Goal: Task Accomplishment & Management: Manage account settings

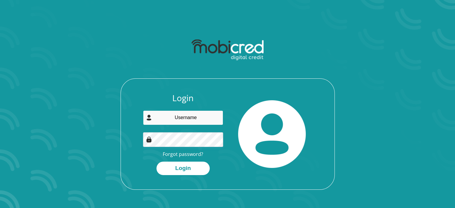
click at [158, 116] on input "email" at bounding box center [183, 117] width 80 height 15
type input "[EMAIL_ADDRESS][DOMAIN_NAME]"
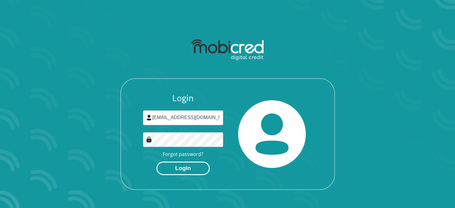
click at [176, 168] on button "Login" at bounding box center [183, 168] width 53 height 13
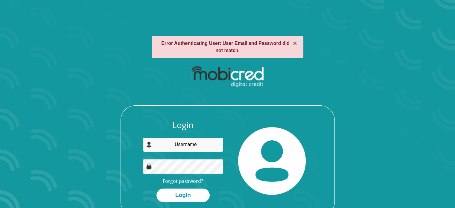
click at [183, 143] on input "email" at bounding box center [183, 144] width 80 height 15
type input "[EMAIL_ADDRESS][DOMAIN_NAME]"
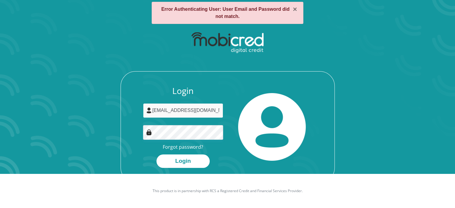
scroll to position [25, 0]
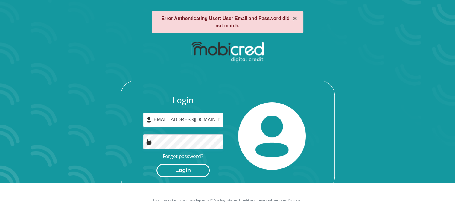
click at [188, 169] on button "Login" at bounding box center [183, 170] width 53 height 13
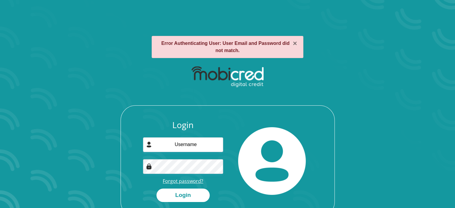
click at [182, 179] on link "Forgot password?" at bounding box center [183, 181] width 40 height 7
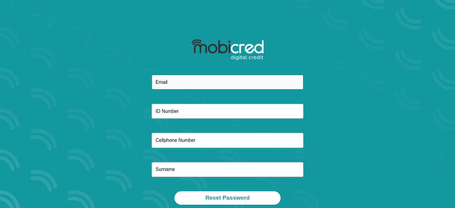
click at [175, 79] on input "email" at bounding box center [228, 82] width 152 height 15
type input "tsotsoko@yahoo.com"
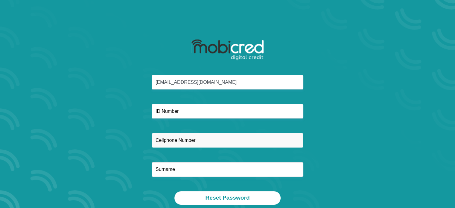
type input "0824244086"
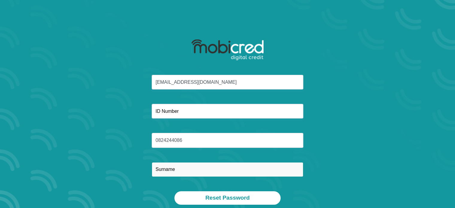
type input "Lekalakala"
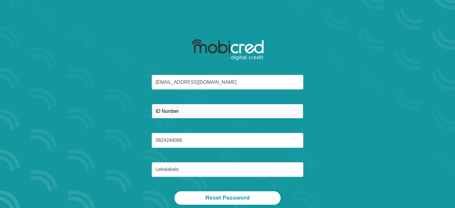
click at [181, 108] on input "text" at bounding box center [228, 111] width 152 height 15
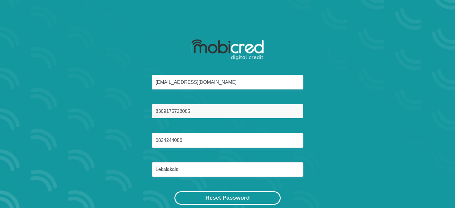
type input "8309175728085"
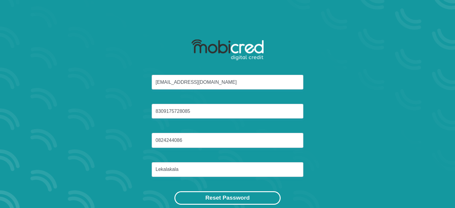
click at [229, 197] on button "Reset Password" at bounding box center [228, 197] width 106 height 13
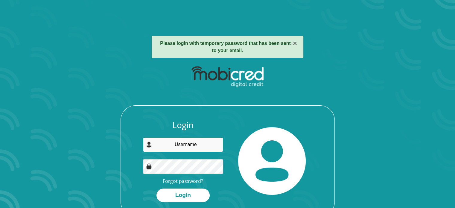
click at [187, 146] on input "email" at bounding box center [183, 144] width 80 height 15
type input "[EMAIL_ADDRESS][DOMAIN_NAME]"
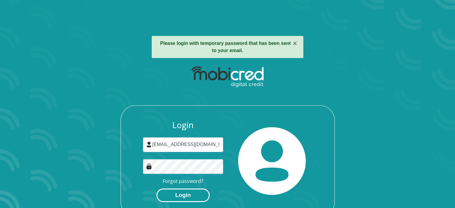
click at [182, 196] on button "Login" at bounding box center [183, 195] width 53 height 13
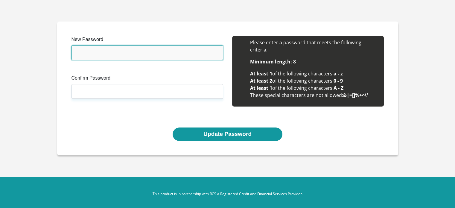
click at [90, 48] on input "New Password" at bounding box center [148, 53] width 152 height 15
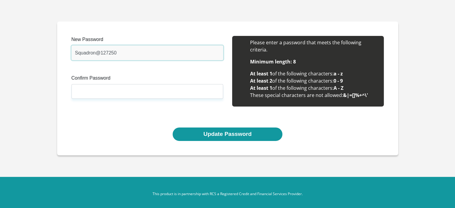
type input "Squadron@127250"
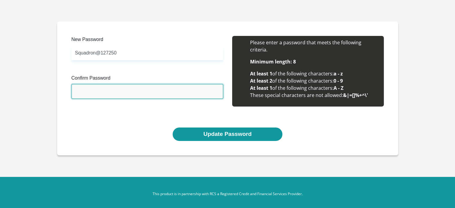
click at [99, 95] on input "Confirm Password" at bounding box center [148, 91] width 152 height 15
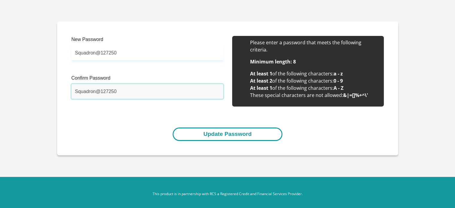
type input "Squadron@127250"
click at [216, 134] on button "Update Password" at bounding box center [228, 134] width 110 height 13
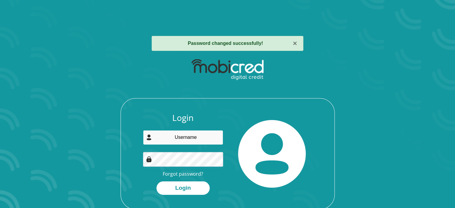
click at [194, 138] on input "email" at bounding box center [183, 137] width 80 height 15
type input "[EMAIL_ADDRESS][DOMAIN_NAME]"
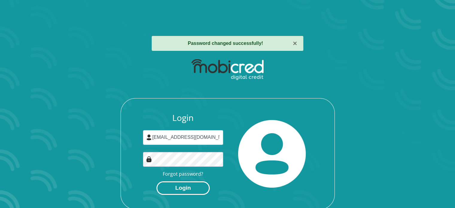
click at [183, 188] on button "Login" at bounding box center [183, 187] width 53 height 13
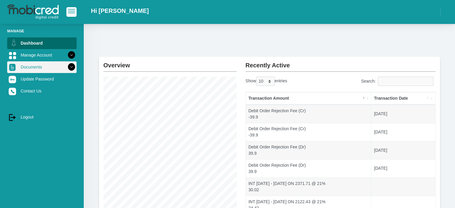
click at [34, 68] on link "Documents" at bounding box center [41, 66] width 69 height 11
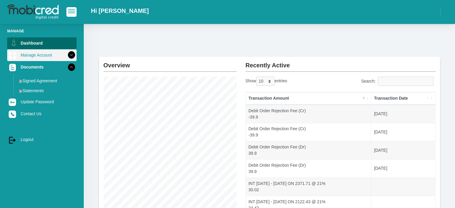
click at [37, 53] on link "Manage Account" at bounding box center [41, 54] width 69 height 11
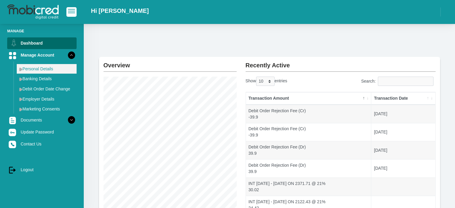
click at [43, 67] on link "Personal Details" at bounding box center [47, 69] width 60 height 10
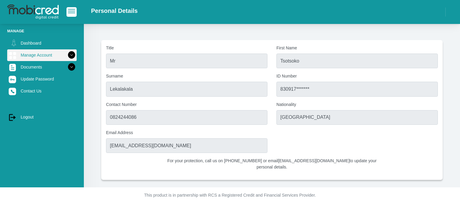
click at [66, 54] on icon at bounding box center [71, 55] width 10 height 10
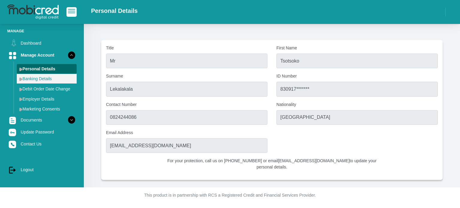
click at [32, 80] on link "Banking Details" at bounding box center [47, 79] width 60 height 10
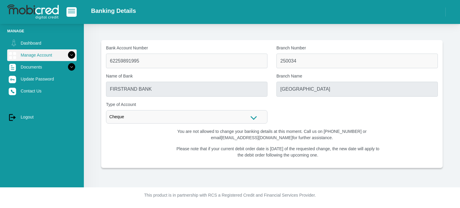
click at [66, 52] on icon at bounding box center [71, 55] width 10 height 10
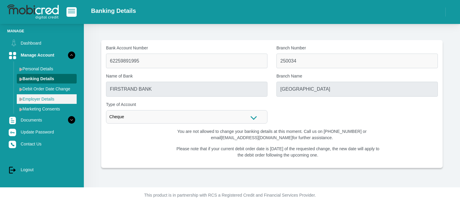
click at [44, 98] on link "Employer Details" at bounding box center [47, 99] width 60 height 10
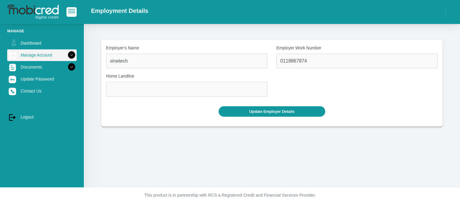
click at [66, 54] on icon at bounding box center [71, 55] width 10 height 10
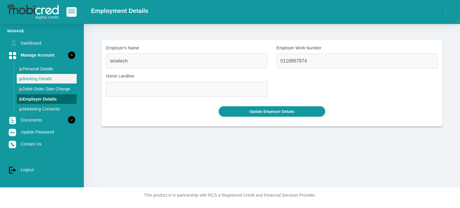
click at [48, 78] on link "Banking Details" at bounding box center [47, 79] width 60 height 10
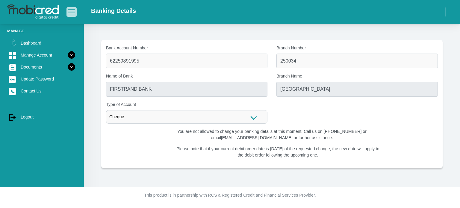
click at [70, 10] on span "button" at bounding box center [71, 11] width 7 height 4
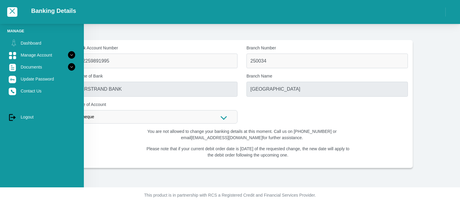
click at [6, 139] on div "Manage Dashboard Manage Account Personal Details Banking Details Debit Order Da…" at bounding box center [42, 128] width 84 height 208
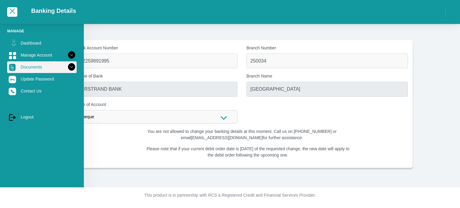
click at [74, 62] on icon at bounding box center [71, 67] width 10 height 10
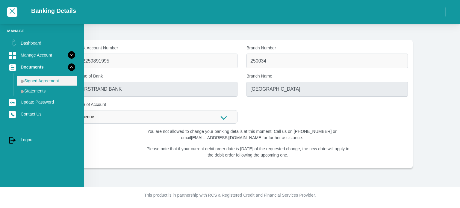
click at [49, 81] on link "Signed Agreement" at bounding box center [47, 81] width 60 height 10
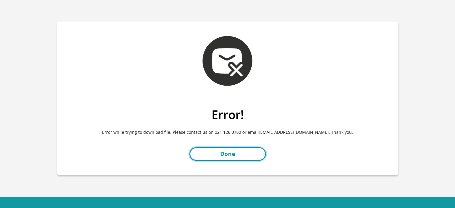
click at [226, 153] on link "Done" at bounding box center [227, 153] width 77 height 13
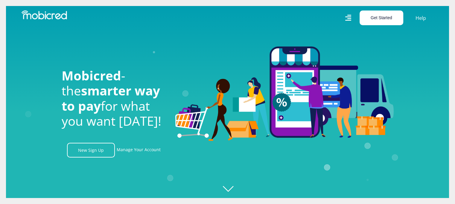
scroll to position [0, 426]
click at [379, 13] on button "Get Started" at bounding box center [382, 17] width 44 height 15
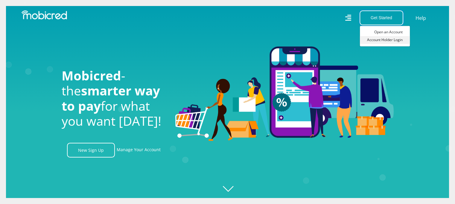
scroll to position [0, 1109]
click at [385, 39] on link "Account Holder Login" at bounding box center [385, 40] width 50 height 8
